Goal: Information Seeking & Learning: Learn about a topic

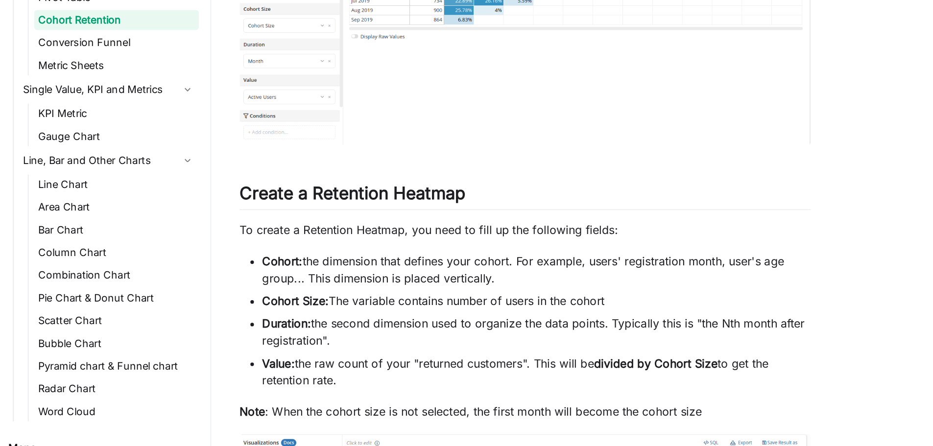
scroll to position [233, 0]
drag, startPoint x: 332, startPoint y: 344, endPoint x: 549, endPoint y: 347, distance: 217.1
click at [549, 309] on li "Cohort Size: The variable contains number of users in the cohort" at bounding box center [476, 346] width 379 height 12
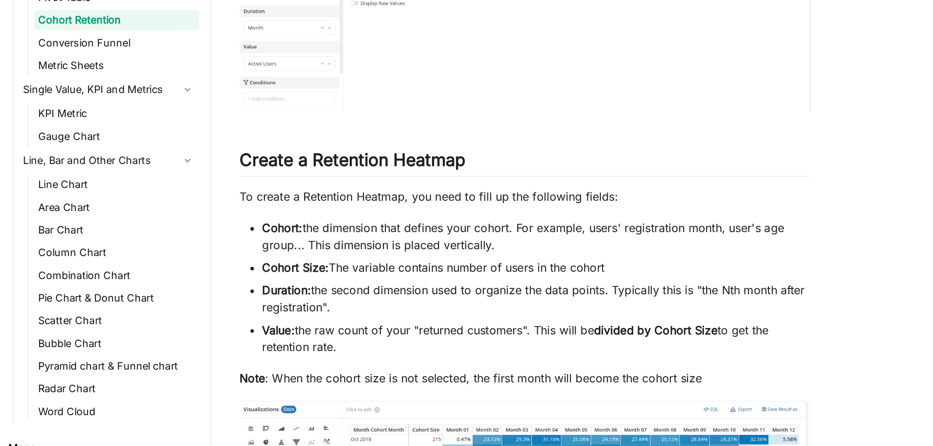
scroll to position [267, 0]
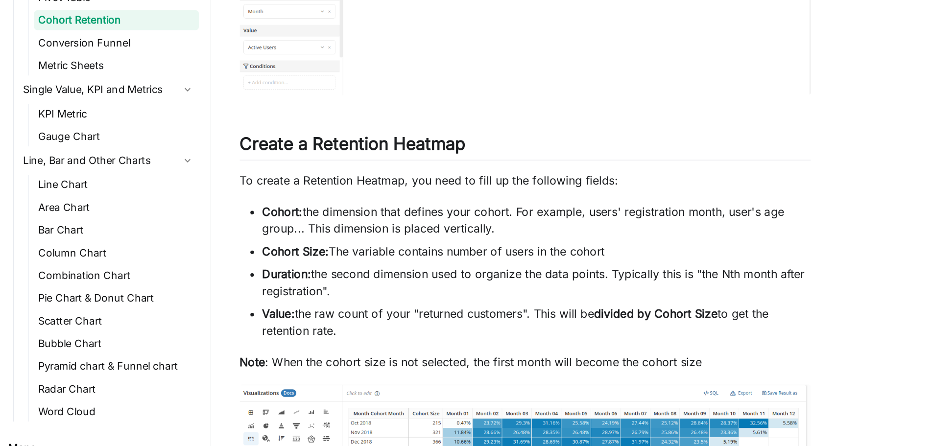
click at [466, 309] on li "Duration: the second dimension used to organize the data points. Typically this…" at bounding box center [476, 333] width 379 height 24
drag, startPoint x: 534, startPoint y: 312, endPoint x: 289, endPoint y: 314, distance: 245.0
click at [289, 309] on li "Cohort Size: The variable contains number of users in the cohort" at bounding box center [476, 312] width 379 height 12
copy li "Cohort Size: The variable contains number of users in the cohort"
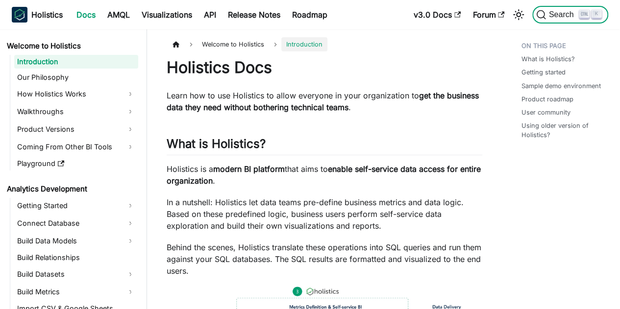
click at [556, 20] on button "Search K" at bounding box center [570, 15] width 76 height 18
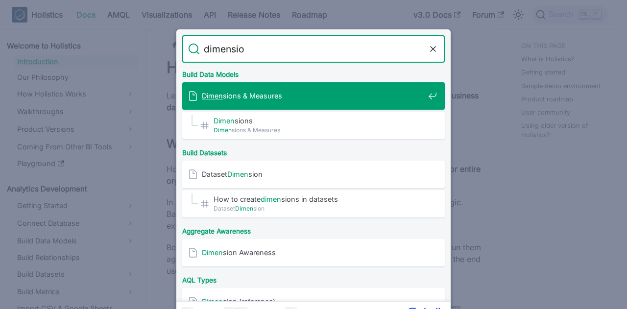
type input "dimension"
click at [312, 83] on div "Dimension s & Measures" at bounding box center [316, 95] width 257 height 27
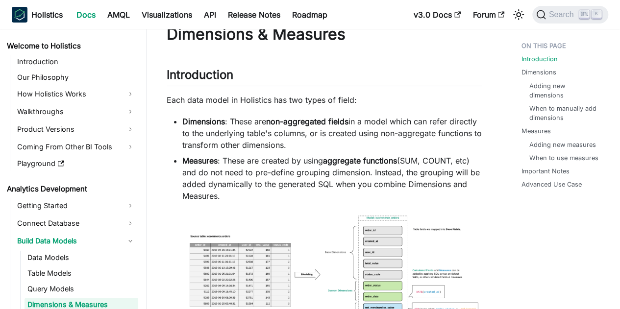
scroll to position [49, 0]
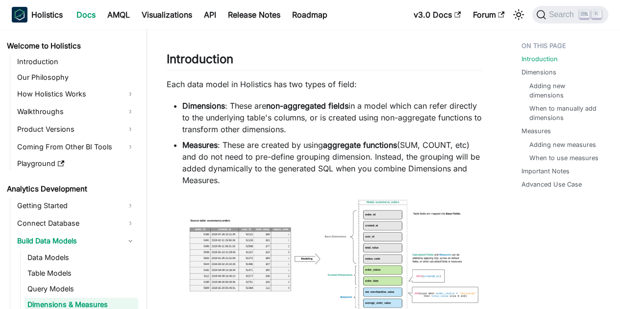
click at [416, 232] on img at bounding box center [325, 261] width 316 height 130
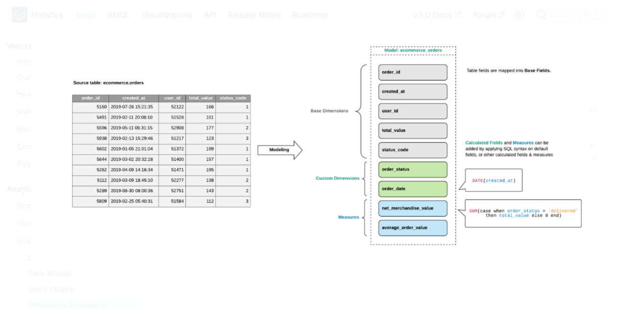
click at [559, 60] on img at bounding box center [309, 155] width 557 height 230
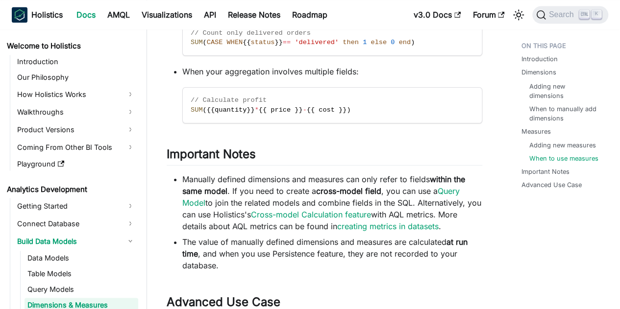
scroll to position [2709, 0]
